Goal: Task Accomplishment & Management: Use online tool/utility

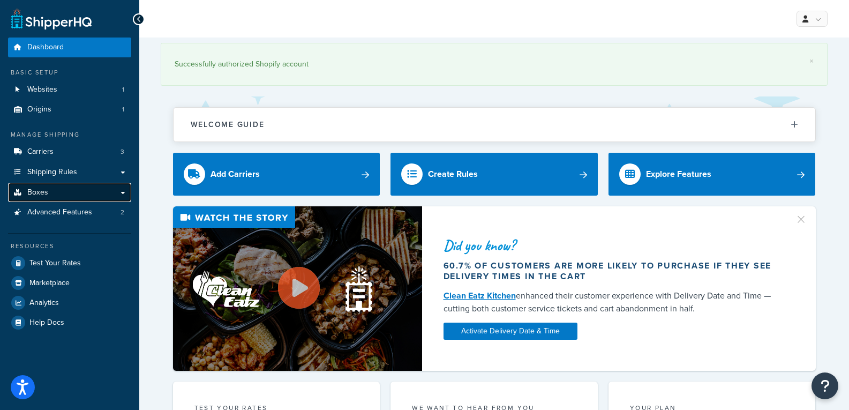
click at [121, 190] on link "Boxes" at bounding box center [69, 193] width 123 height 20
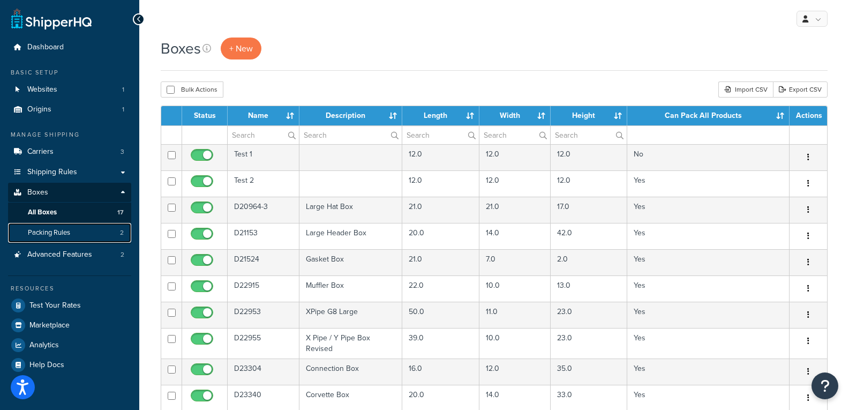
click at [69, 231] on span "Packing Rules" at bounding box center [49, 232] width 42 height 9
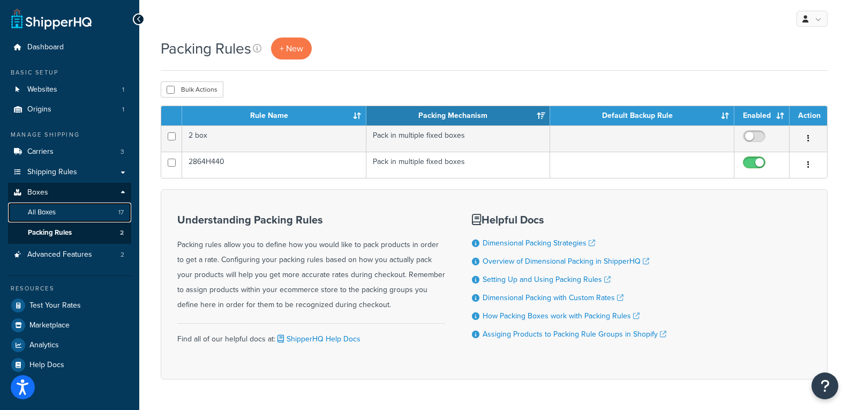
click at [62, 207] on link "All Boxes 17" at bounding box center [69, 213] width 123 height 20
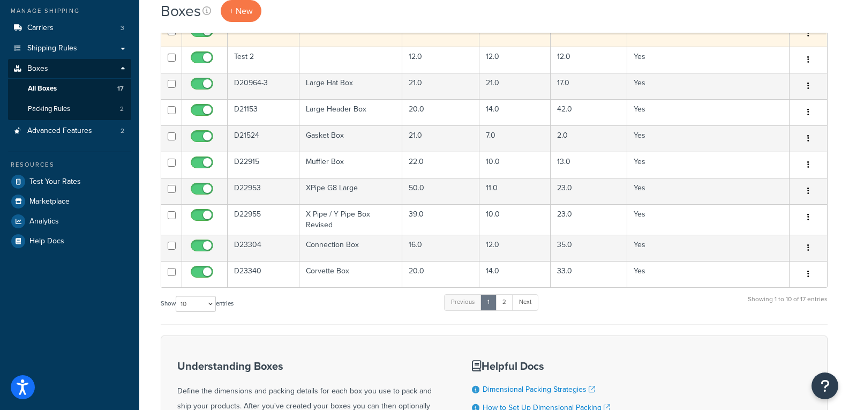
scroll to position [54, 0]
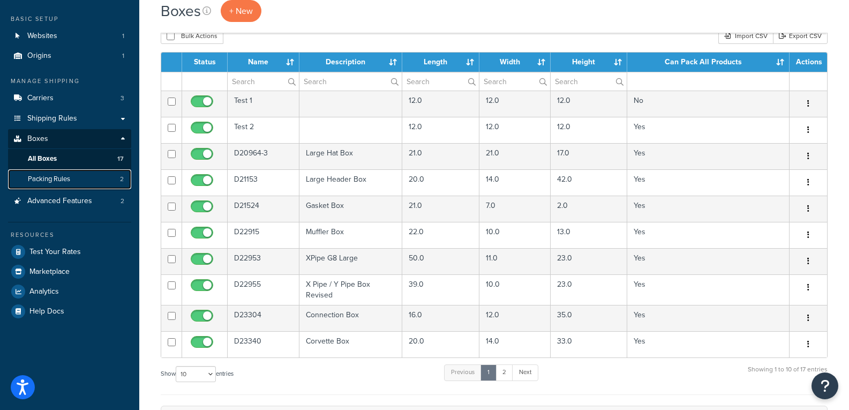
click at [78, 178] on link "Packing Rules 2" at bounding box center [69, 179] width 123 height 20
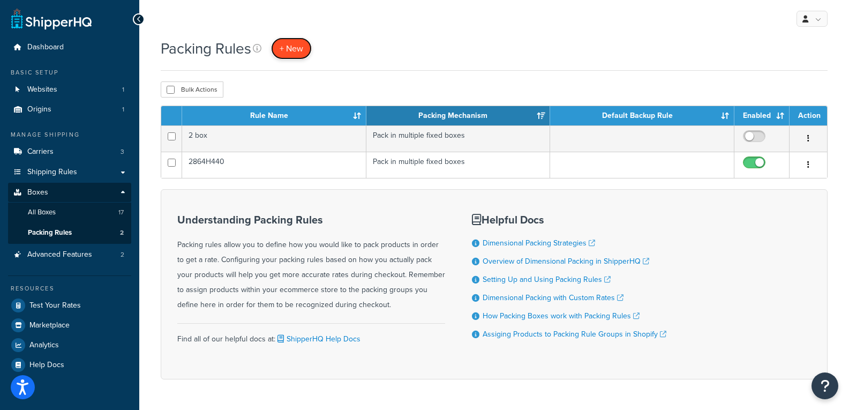
click at [303, 46] on span "+ New" at bounding box center [292, 48] width 24 height 12
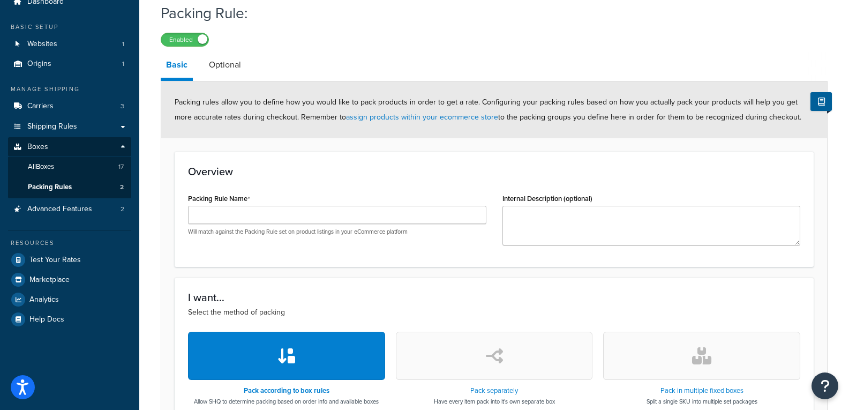
scroll to position [107, 0]
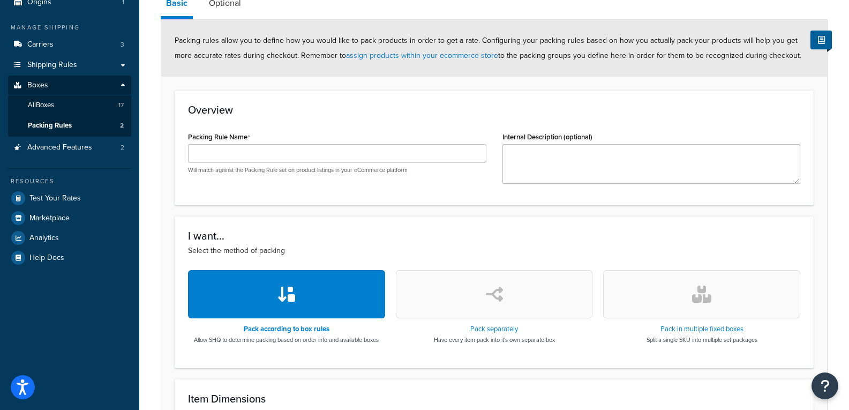
click at [700, 290] on icon "button" at bounding box center [701, 294] width 19 height 17
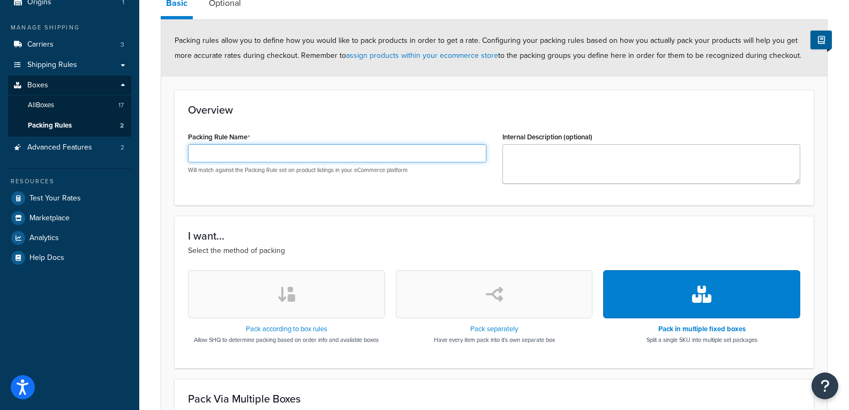
click at [281, 158] on input "Packing Rule Name" at bounding box center [337, 153] width 298 height 18
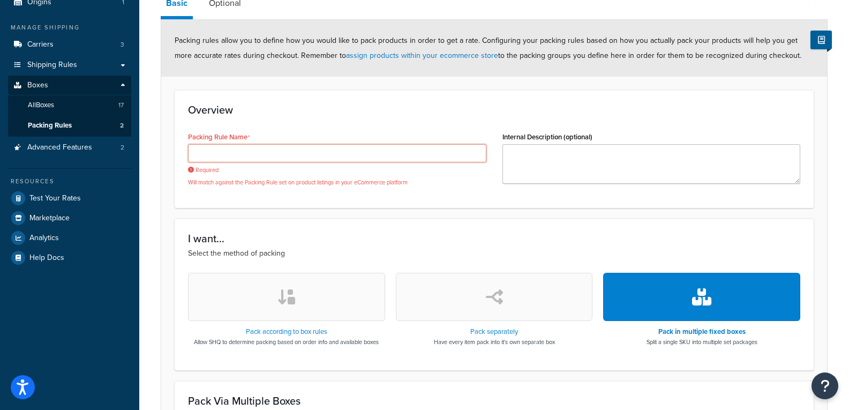
click at [292, 158] on input "Packing Rule Name" at bounding box center [337, 153] width 298 height 18
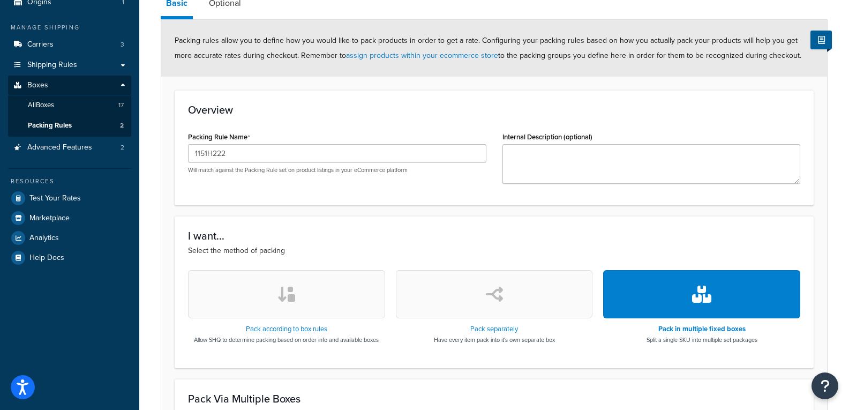
click at [714, 290] on button "button" at bounding box center [701, 294] width 197 height 48
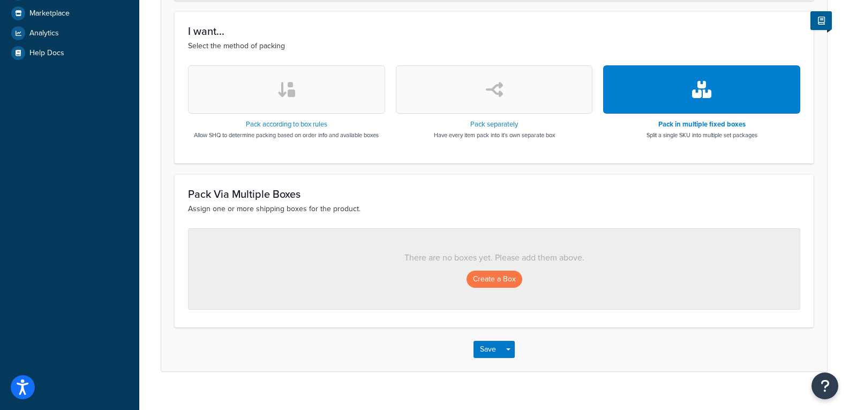
scroll to position [321, 0]
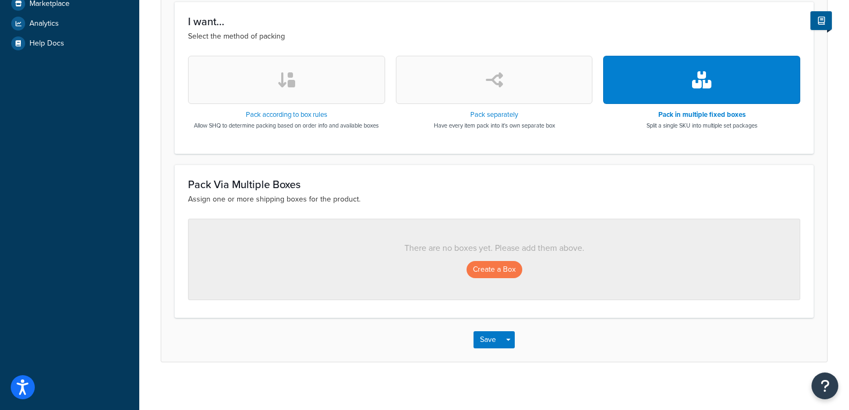
click at [487, 246] on p "There are no boxes yet. Please add them above." at bounding box center [494, 248] width 568 height 15
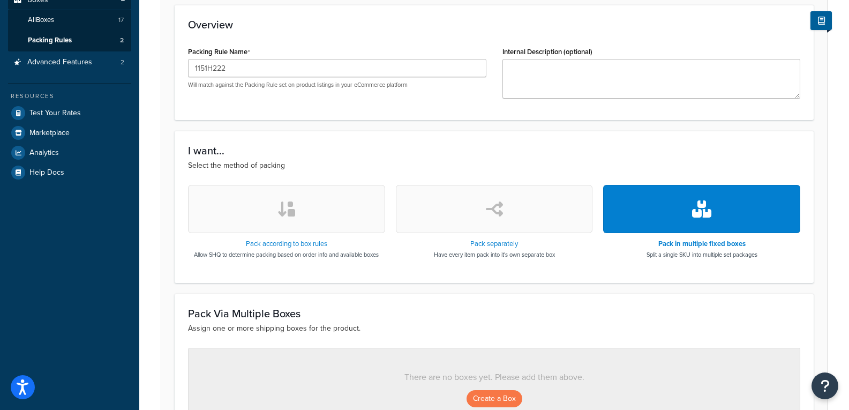
scroll to position [161, 0]
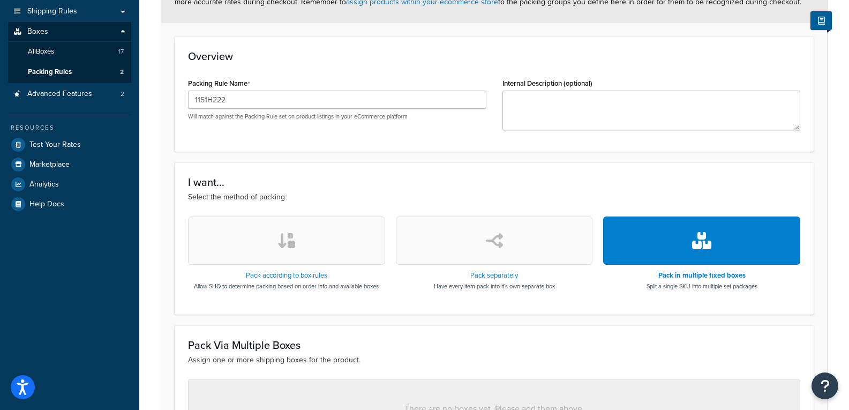
click at [694, 249] on icon "button" at bounding box center [701, 240] width 19 height 17
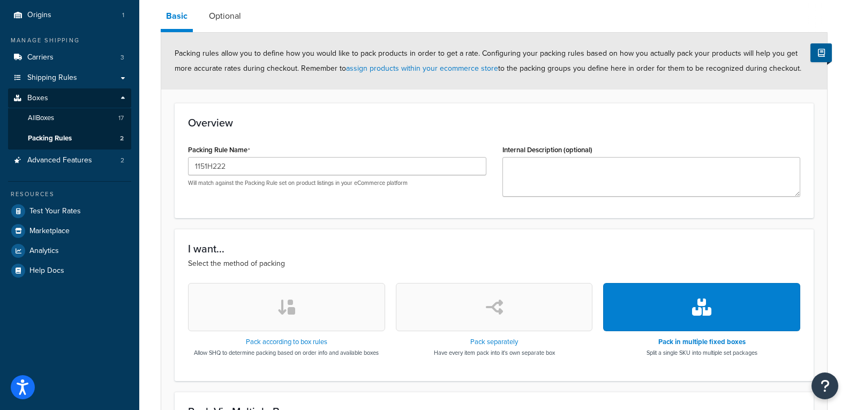
scroll to position [321, 0]
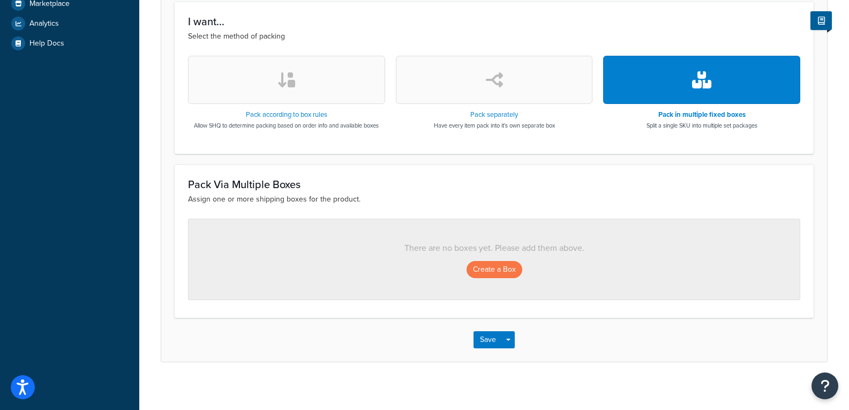
click at [277, 76] on icon "button" at bounding box center [286, 79] width 19 height 17
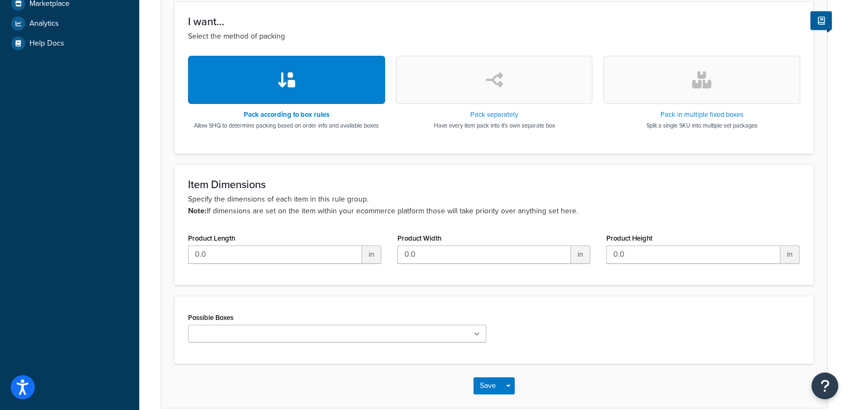
click at [670, 92] on button "button" at bounding box center [701, 80] width 197 height 48
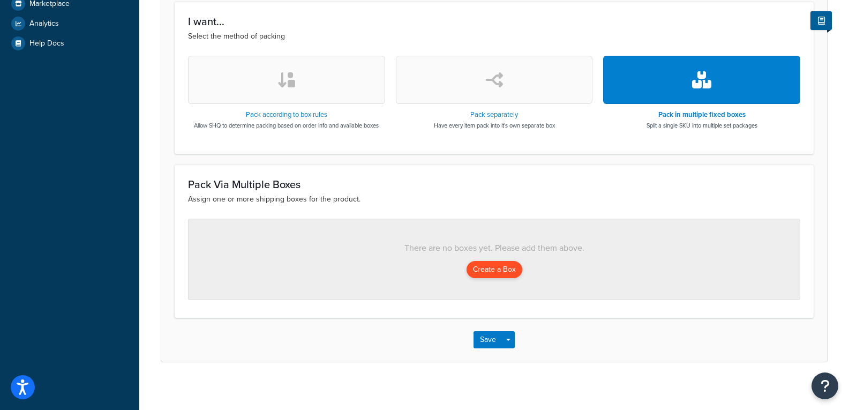
scroll to position [327, 0]
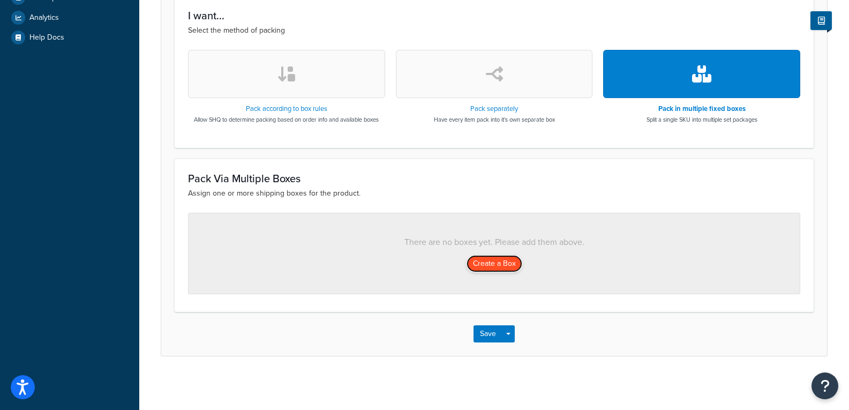
click at [477, 267] on button "Create a Box" at bounding box center [495, 263] width 56 height 17
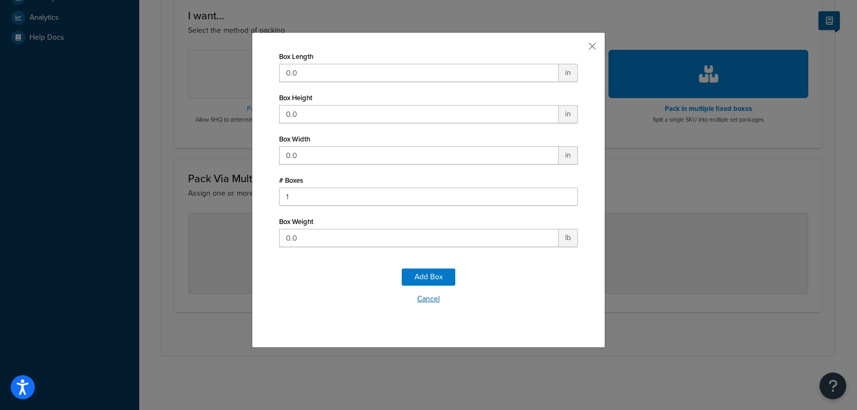
click at [426, 293] on button "Cancel" at bounding box center [428, 299] width 299 height 16
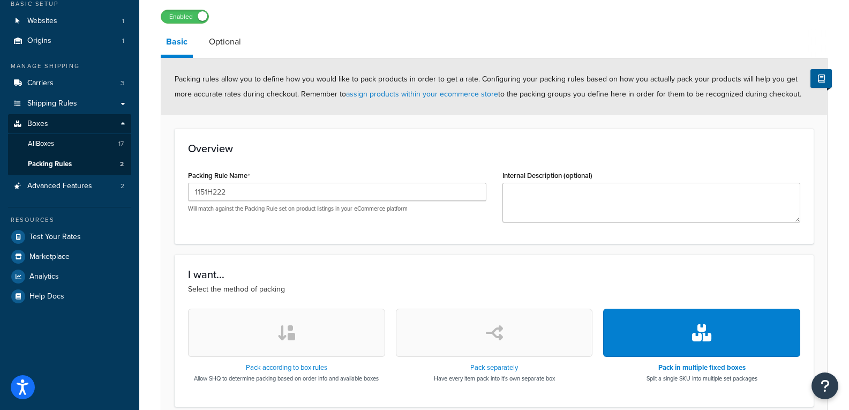
scroll to position [0, 0]
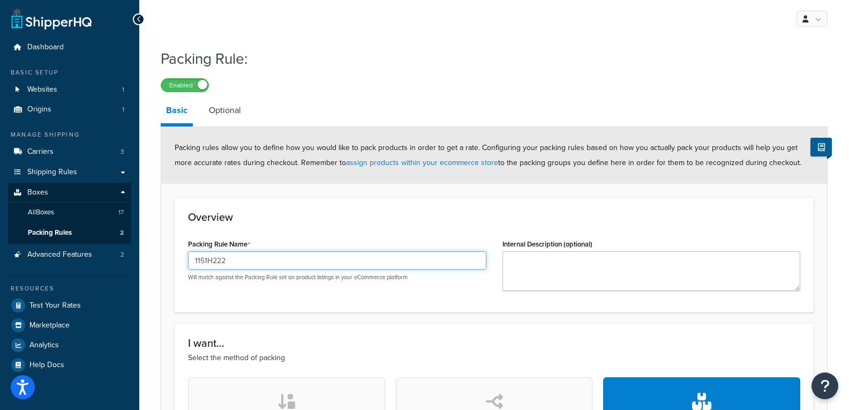
drag, startPoint x: 223, startPoint y: 265, endPoint x: 58, endPoint y: 265, distance: 165.0
click at [61, 265] on div "Dashboard Basic Setup Websites 1 Origins 1 Manage Shipping Carriers 3 Shipping …" at bounding box center [424, 368] width 849 height 737
click at [238, 261] on input "1151H222" at bounding box center [337, 260] width 298 height 18
click at [235, 260] on input "1151H222" at bounding box center [337, 260] width 298 height 18
type input "1"
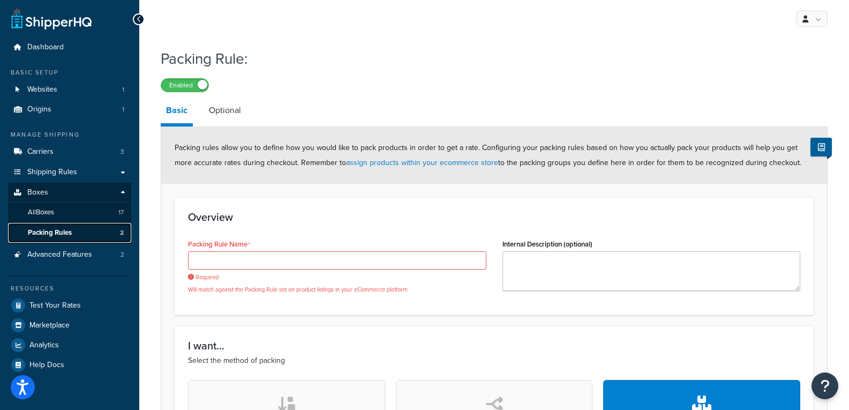
click at [65, 238] on link "Packing Rules 2" at bounding box center [69, 233] width 123 height 20
